Goal: Information Seeking & Learning: Learn about a topic

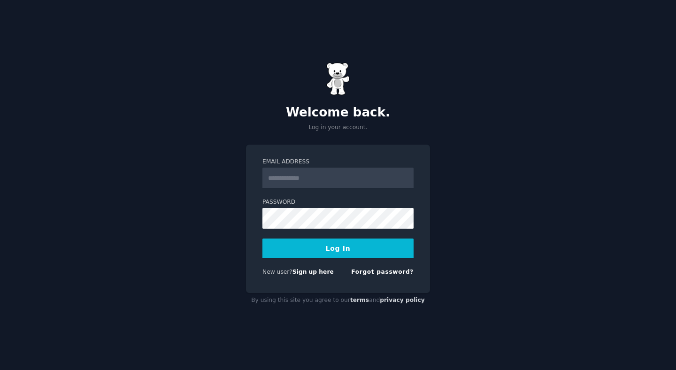
click at [316, 178] on input "Email Address" at bounding box center [337, 178] width 151 height 21
click at [468, 275] on div "Welcome back. Log in your account. Email Address Password Log In New user? Sign…" at bounding box center [338, 185] width 676 height 370
click at [299, 179] on input "Email Address" at bounding box center [337, 178] width 151 height 21
paste input "**********"
type input "**********"
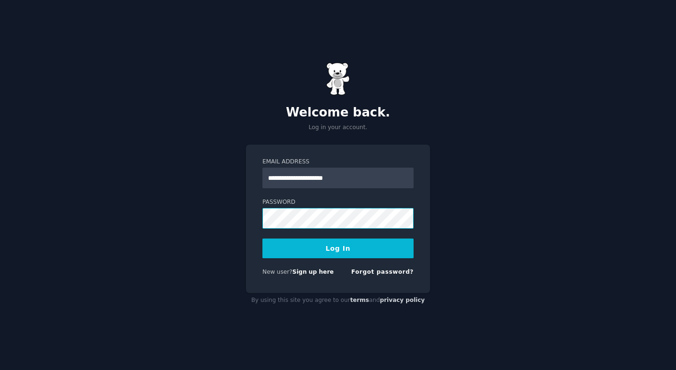
click at [262, 239] on button "Log In" at bounding box center [337, 249] width 151 height 20
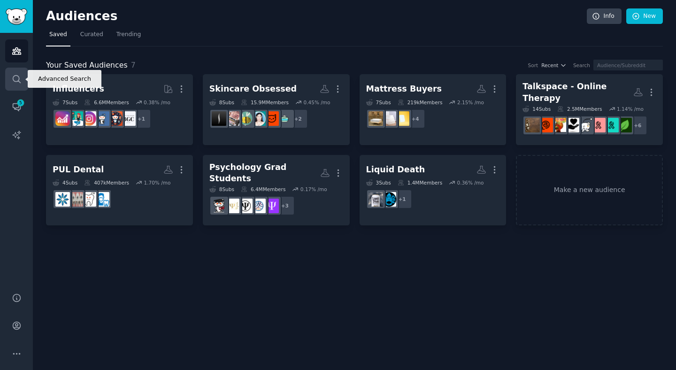
click at [8, 82] on link "Search" at bounding box center [16, 79] width 23 height 23
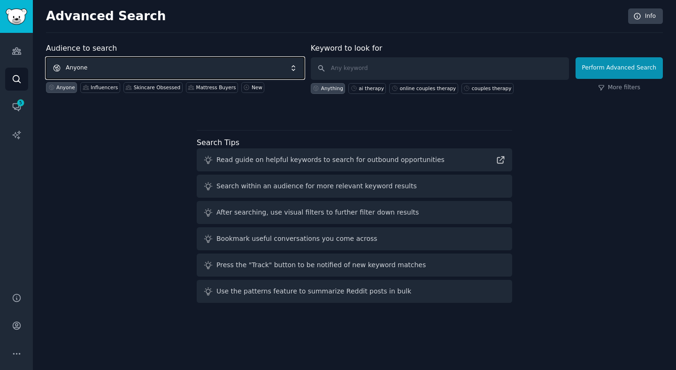
click at [113, 60] on span "Anyone" at bounding box center [175, 68] width 258 height 22
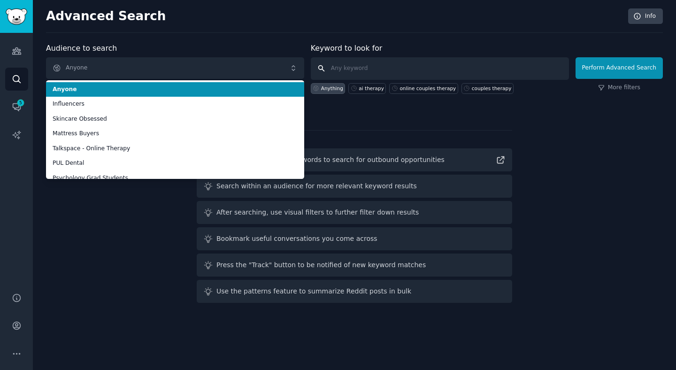
click at [375, 63] on input "text" at bounding box center [440, 68] width 258 height 23
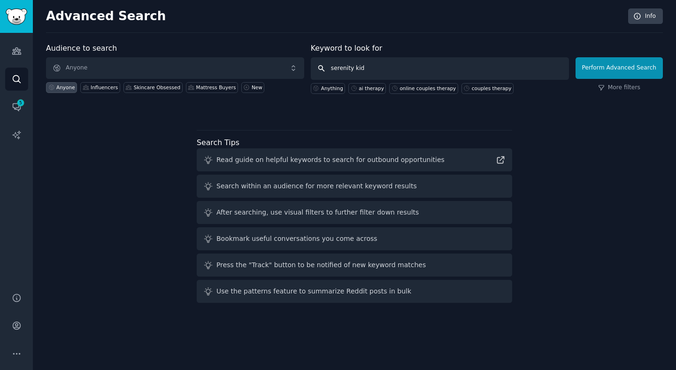
type input "serenity kids"
click button "Perform Advanced Search" at bounding box center [619, 68] width 87 height 22
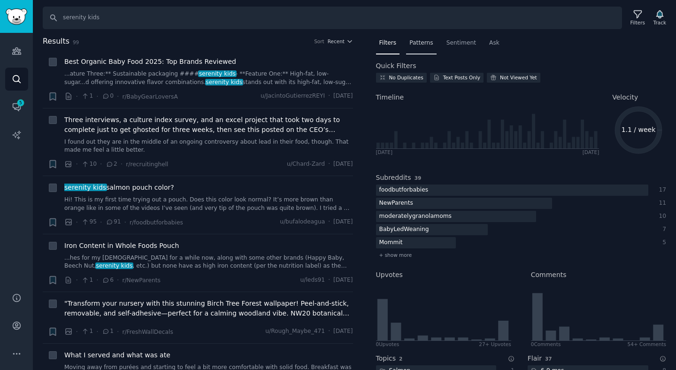
click at [415, 45] on span "Patterns" at bounding box center [420, 43] width 23 height 8
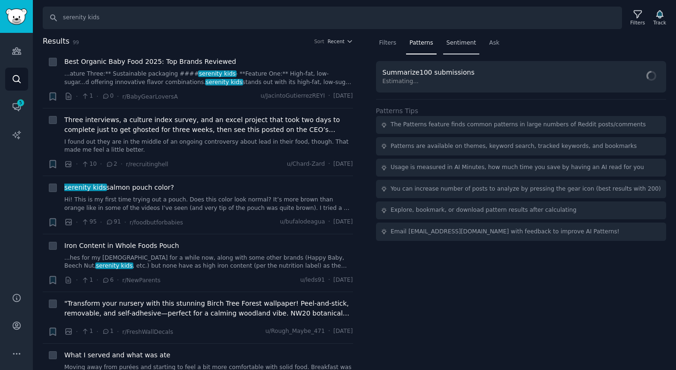
click at [462, 45] on span "Sentiment" at bounding box center [462, 43] width 30 height 8
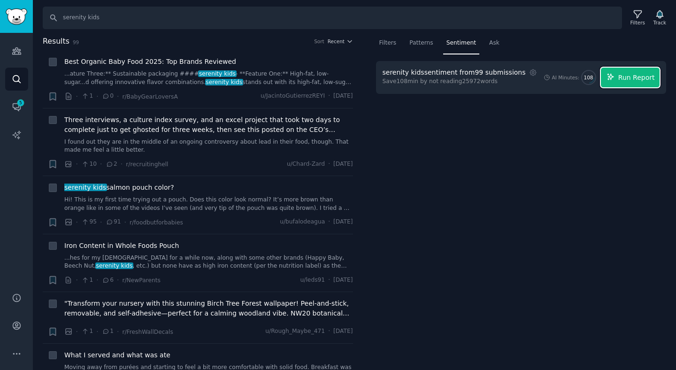
click at [615, 80] on icon "button" at bounding box center [611, 77] width 8 height 8
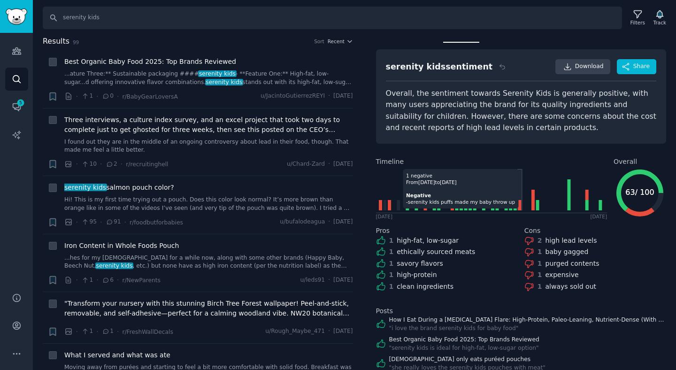
scroll to position [69, 0]
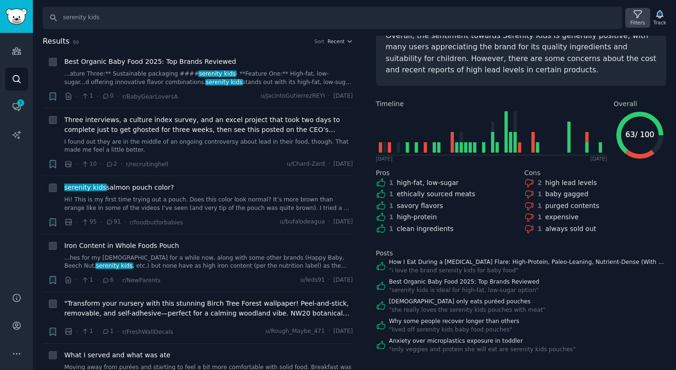
click at [637, 17] on icon at bounding box center [638, 15] width 8 height 8
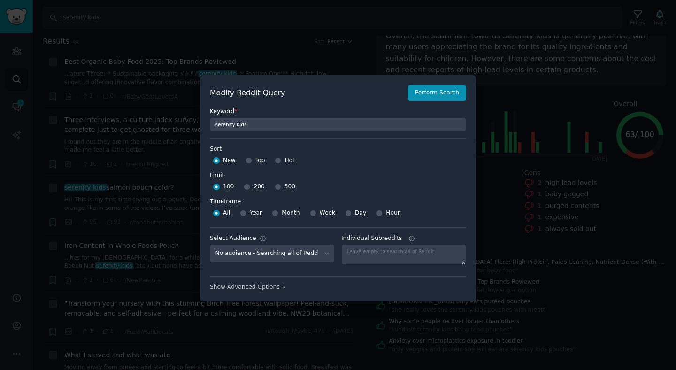
click at [279, 214] on div "Month" at bounding box center [286, 213] width 28 height 15
click at [269, 214] on div "All Year Month Week Day Hour" at bounding box center [338, 213] width 256 height 15
click at [270, 214] on div "All Year Month Week Day Hour" at bounding box center [338, 213] width 256 height 15
click at [273, 214] on input "Month" at bounding box center [275, 213] width 7 height 7
radio input "true"
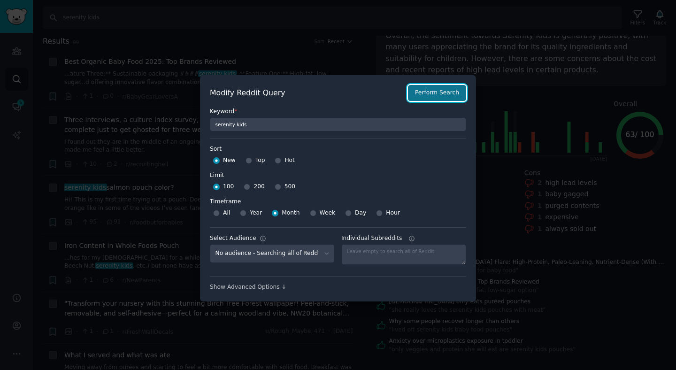
click at [431, 95] on button "Perform Search" at bounding box center [437, 93] width 58 height 16
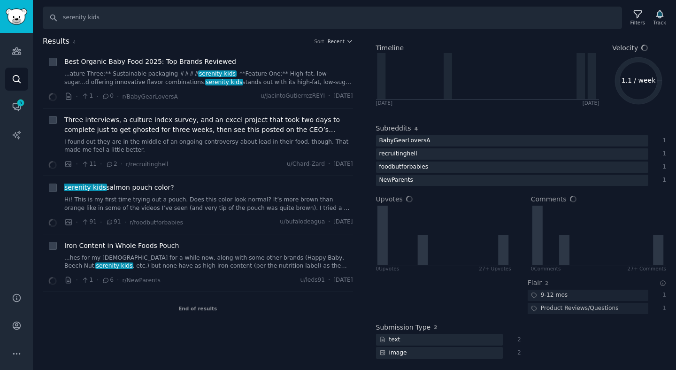
scroll to position [49, 0]
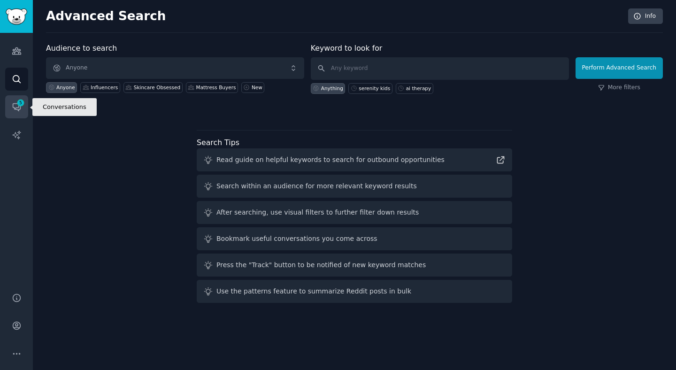
click at [15, 111] on icon "Sidebar" at bounding box center [17, 107] width 10 height 10
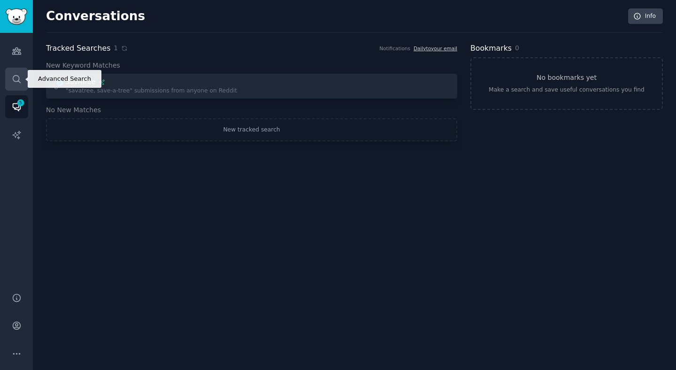
click at [12, 83] on icon "Sidebar" at bounding box center [17, 79] width 10 height 10
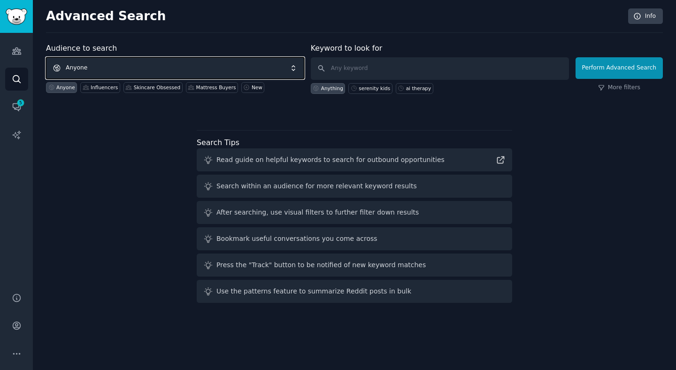
click at [198, 63] on span "Anyone" at bounding box center [175, 68] width 258 height 22
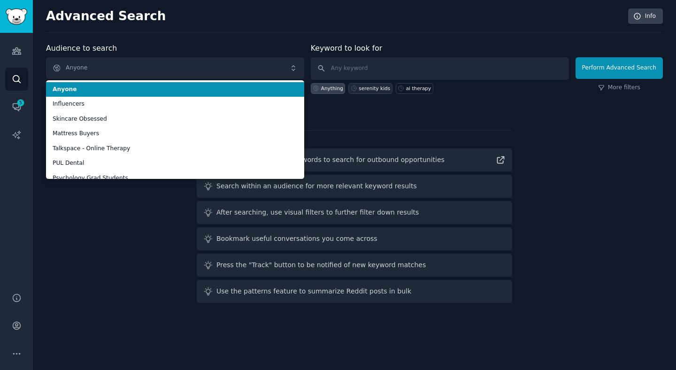
click at [377, 86] on div "serenity kids" at bounding box center [374, 88] width 31 height 7
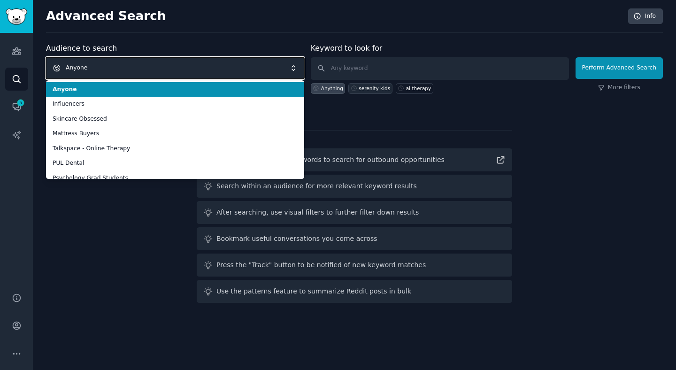
type input "serenity kids"
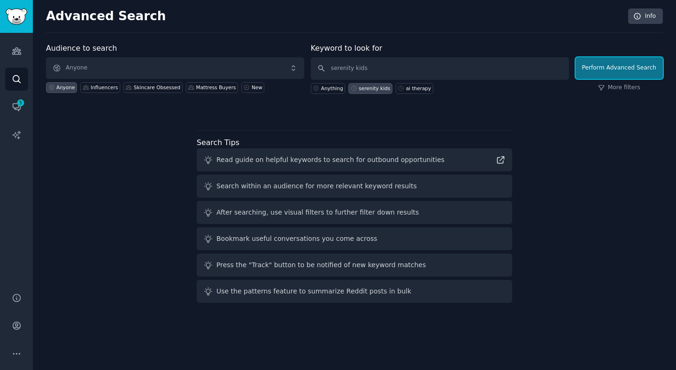
click at [598, 68] on button "Perform Advanced Search" at bounding box center [619, 68] width 87 height 22
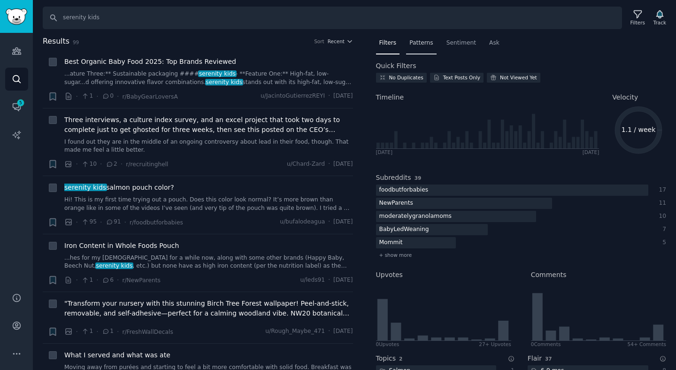
click at [418, 43] on span "Patterns" at bounding box center [420, 43] width 23 height 8
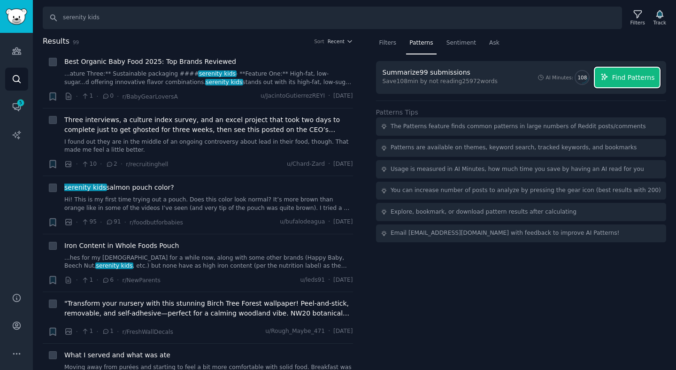
click at [630, 77] on span "Find Patterns" at bounding box center [633, 78] width 43 height 10
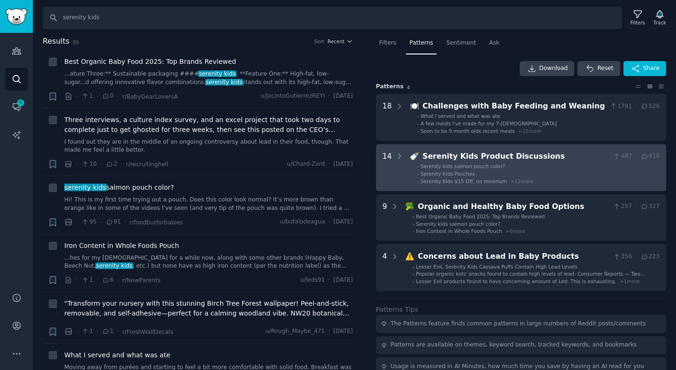
click at [481, 167] on span "Serenity kids salmon pouch color?" at bounding box center [463, 166] width 85 height 6
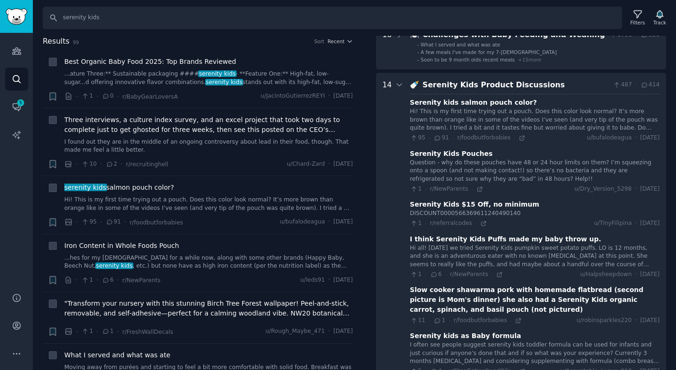
scroll to position [108, 0]
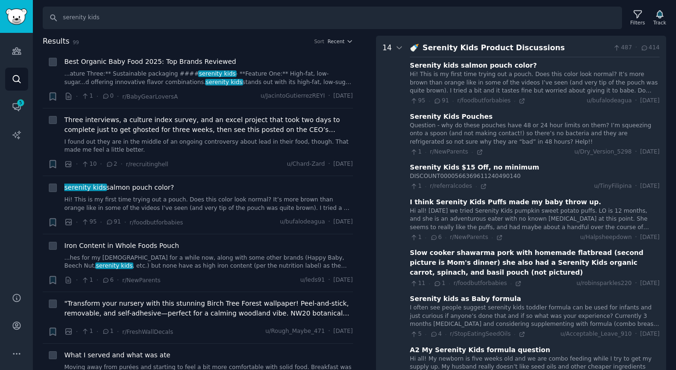
click at [399, 45] on icon at bounding box center [399, 48] width 8 height 8
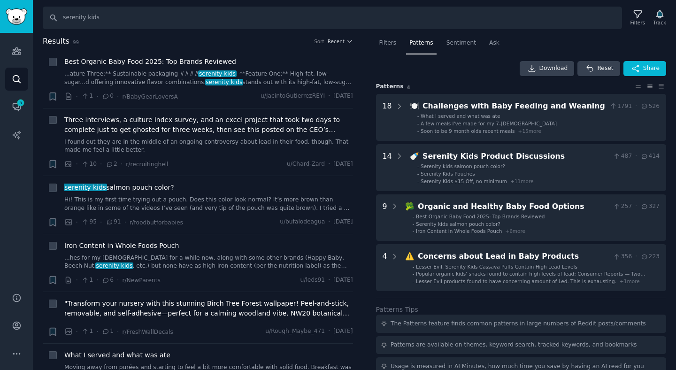
scroll to position [0, 0]
click at [542, 68] on span "Download" at bounding box center [554, 68] width 29 height 8
click at [460, 40] on span "Sentiment" at bounding box center [462, 43] width 30 height 8
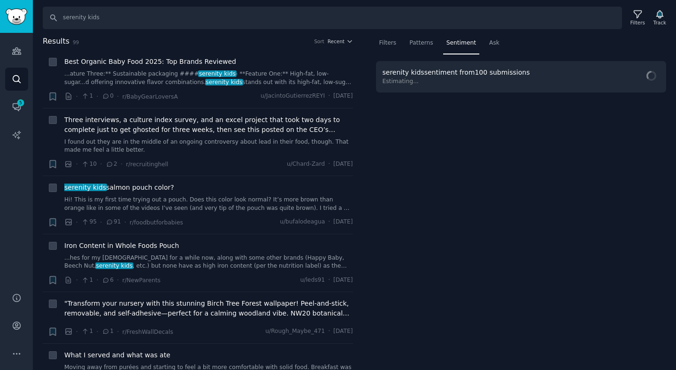
scroll to position [0, 0]
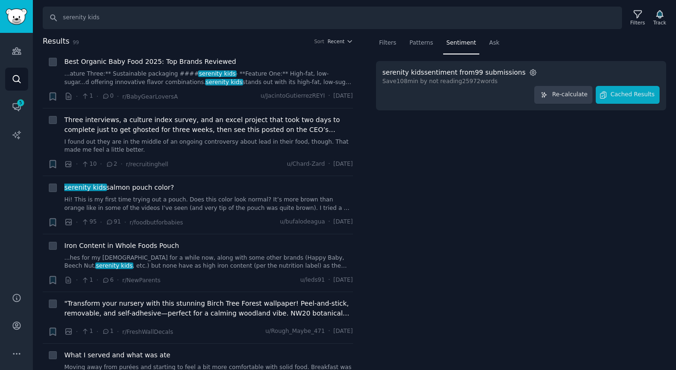
click at [530, 70] on icon "button" at bounding box center [533, 72] width 6 height 6
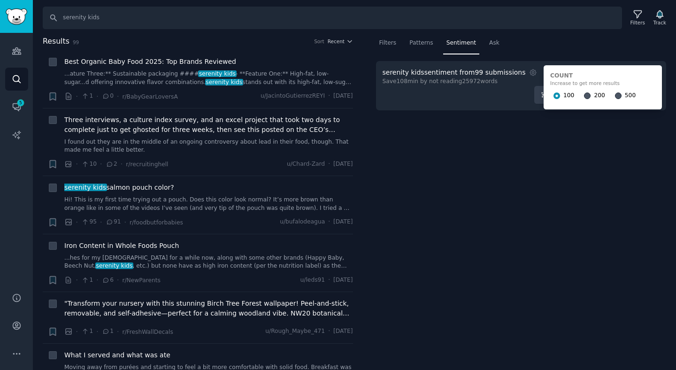
click at [625, 94] on span "500" at bounding box center [630, 96] width 11 height 8
click at [617, 94] on input "500" at bounding box center [618, 96] width 7 height 7
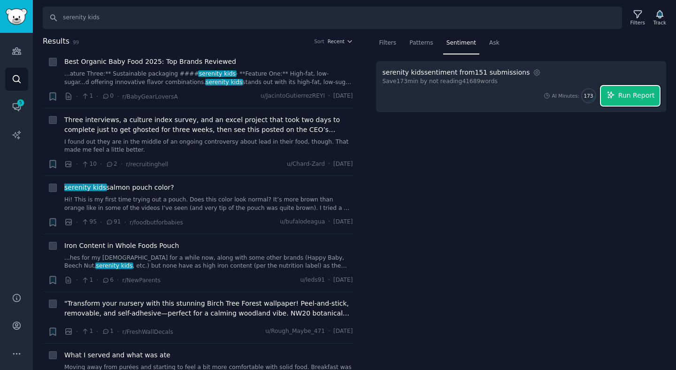
click at [624, 91] on span "Run Report" at bounding box center [636, 96] width 37 height 10
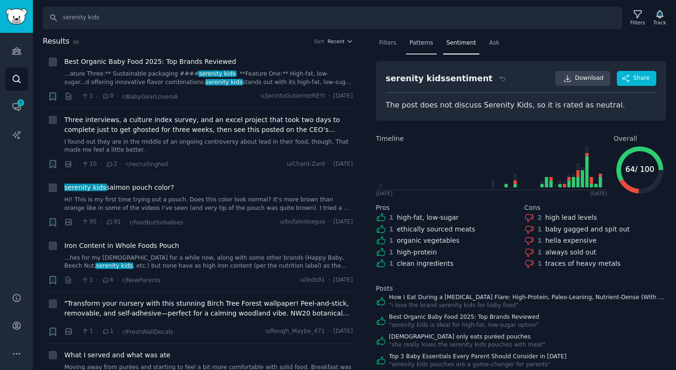
click at [417, 47] on div "Patterns" at bounding box center [421, 45] width 30 height 19
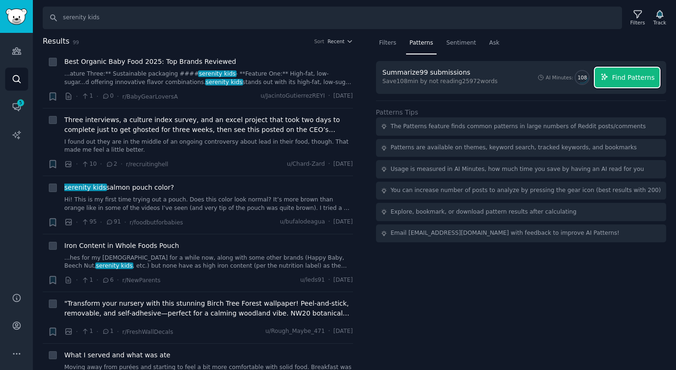
click at [612, 78] on button "Find Patterns" at bounding box center [627, 78] width 65 height 20
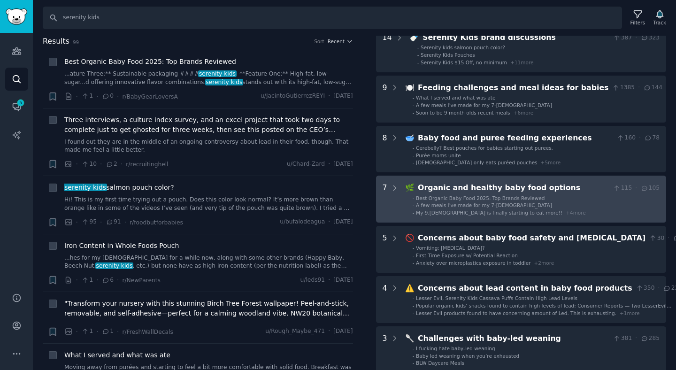
scroll to position [64, 0]
